Goal: Information Seeking & Learning: Learn about a topic

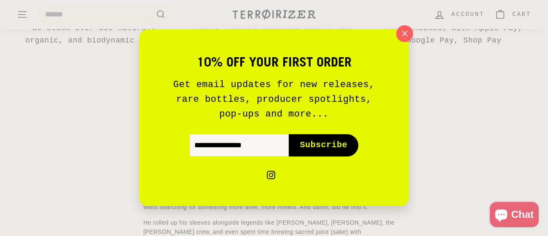
scroll to position [597, 0]
click at [405, 35] on icon "button" at bounding box center [404, 33] width 13 height 13
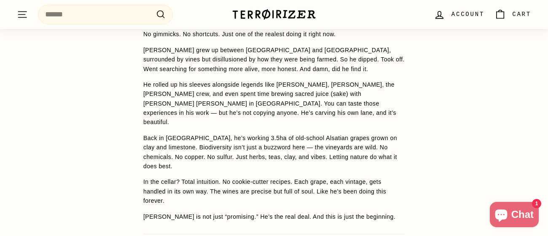
scroll to position [734, 0]
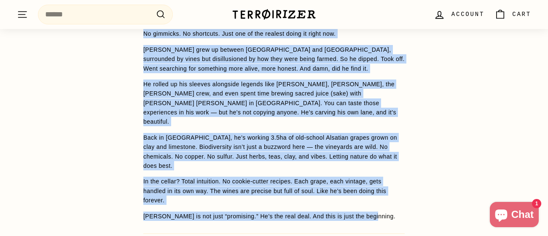
drag, startPoint x: 369, startPoint y: 201, endPoint x: 140, endPoint y: 49, distance: 274.5
click at [140, 49] on div "WINE DETAILS A combination of plots and some estate & négoce fruit from nearby …" at bounding box center [273, 117] width 295 height 368
copy span "Lo ipsumdol. Si ametconse. Adip eli se doe tempori utlab et dolor mag. Aliquae …"
click at [291, 129] on span "A combination of plots and some estate & négoce fruit from nearby villages in […" at bounding box center [273, 90] width 261 height 261
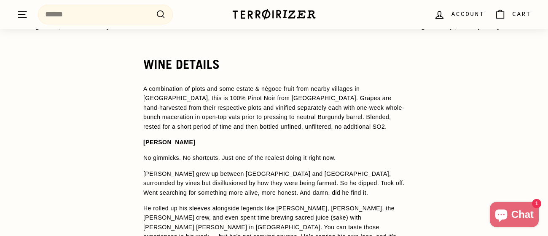
scroll to position [608, 0]
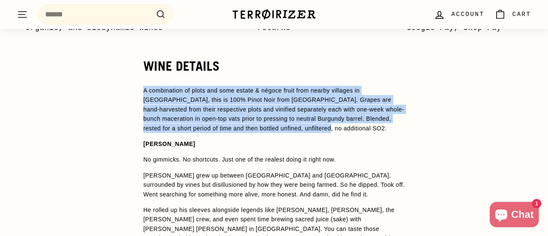
drag, startPoint x: 275, startPoint y: 140, endPoint x: 142, endPoint y: 103, distance: 138.2
copy span "A combination of plots and some estate & négoce fruit from nearby villages in […"
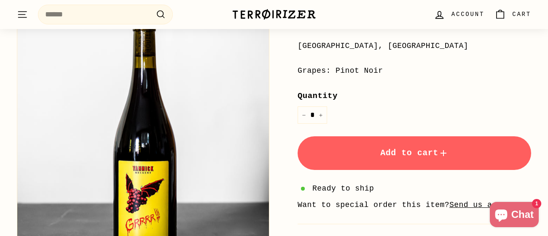
scroll to position [227, 0]
click at [123, 115] on button "Zoom" at bounding box center [142, 138] width 251 height 251
